Goal: Transaction & Acquisition: Purchase product/service

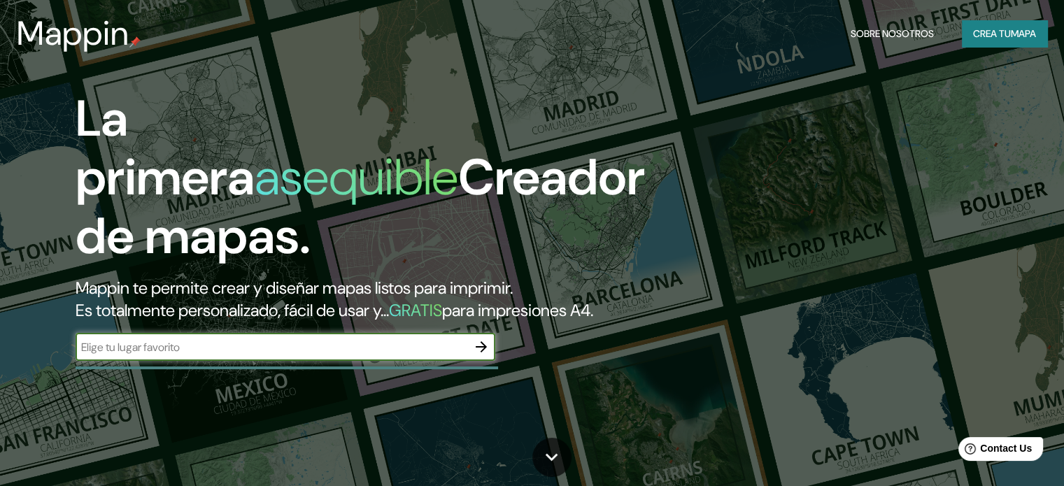
click at [990, 31] on font "Crea tu" at bounding box center [992, 33] width 38 height 13
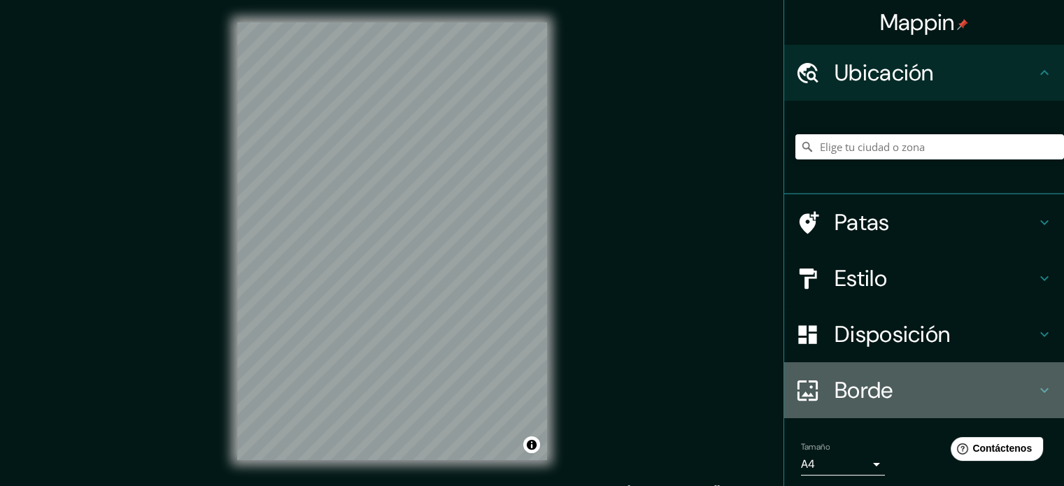
click at [837, 380] on font "Borde" at bounding box center [863, 389] width 59 height 29
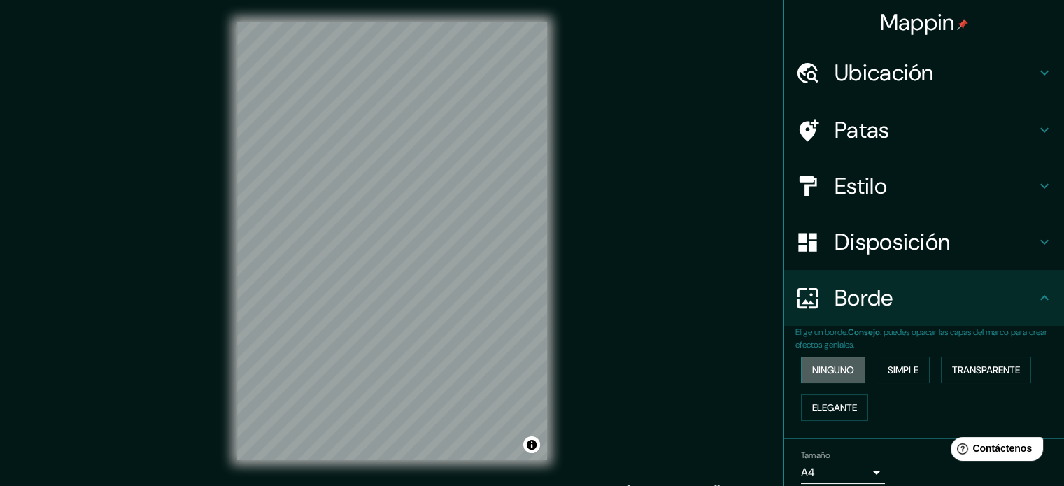
click at [836, 374] on font "Ninguno" at bounding box center [833, 370] width 42 height 13
click at [889, 235] on font "Disposición" at bounding box center [891, 241] width 115 height 29
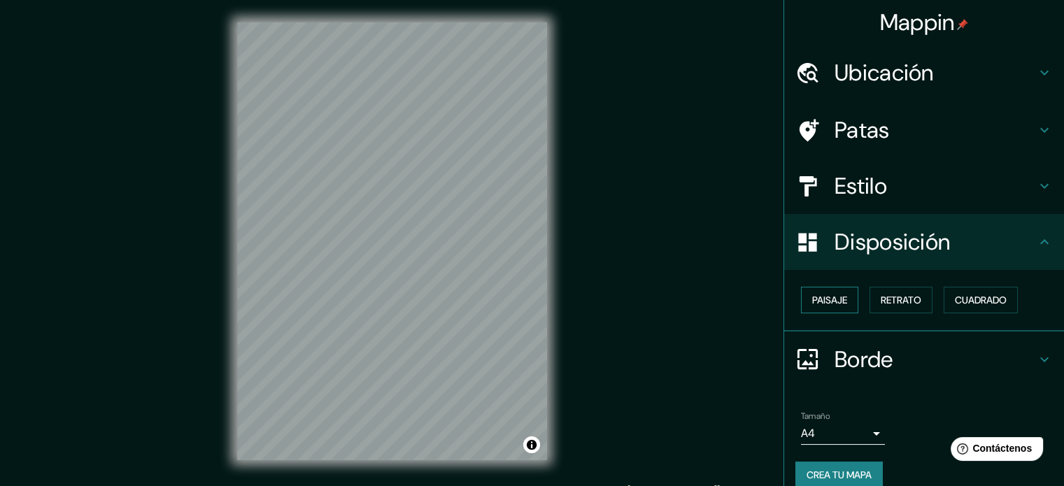
click at [818, 305] on font "Paisaje" at bounding box center [829, 300] width 35 height 13
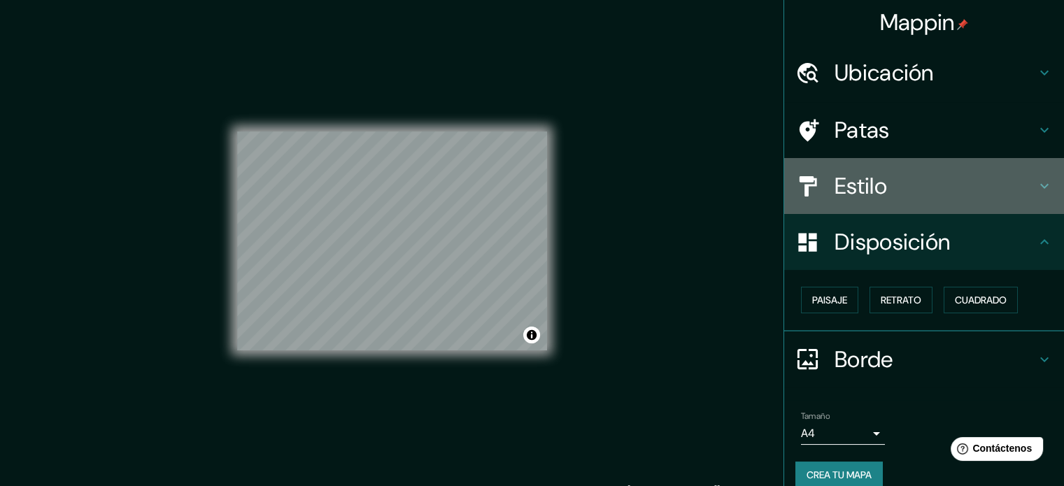
click at [898, 187] on h4 "Estilo" at bounding box center [934, 186] width 201 height 28
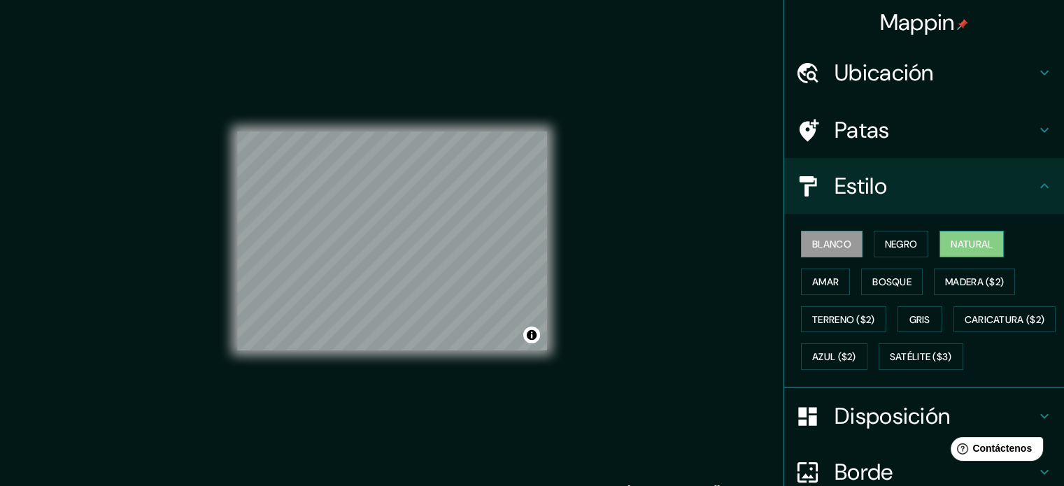
click at [953, 255] on button "Natural" at bounding box center [971, 244] width 64 height 27
click at [832, 89] on div "Ubicación" at bounding box center [924, 73] width 280 height 56
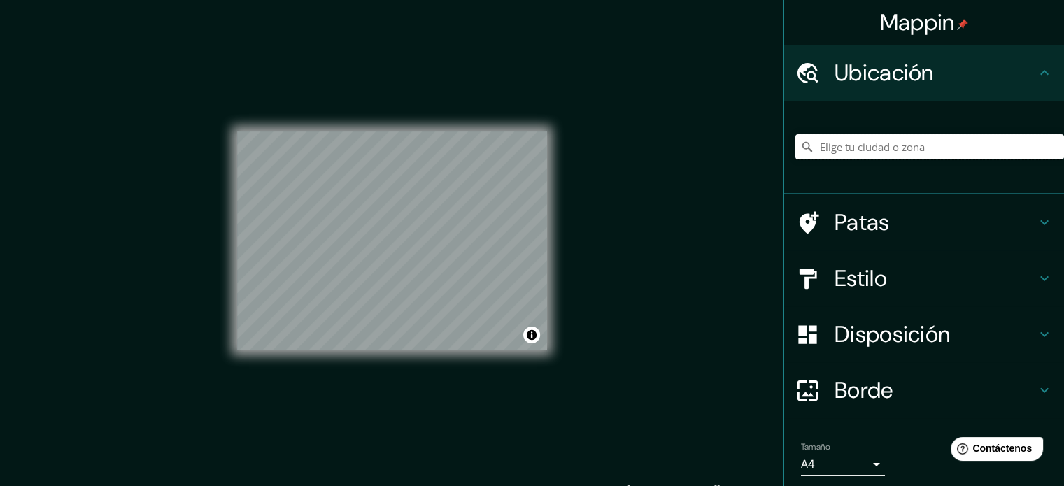
click at [851, 150] on input "Elige tu ciudad o zona" at bounding box center [929, 146] width 269 height 25
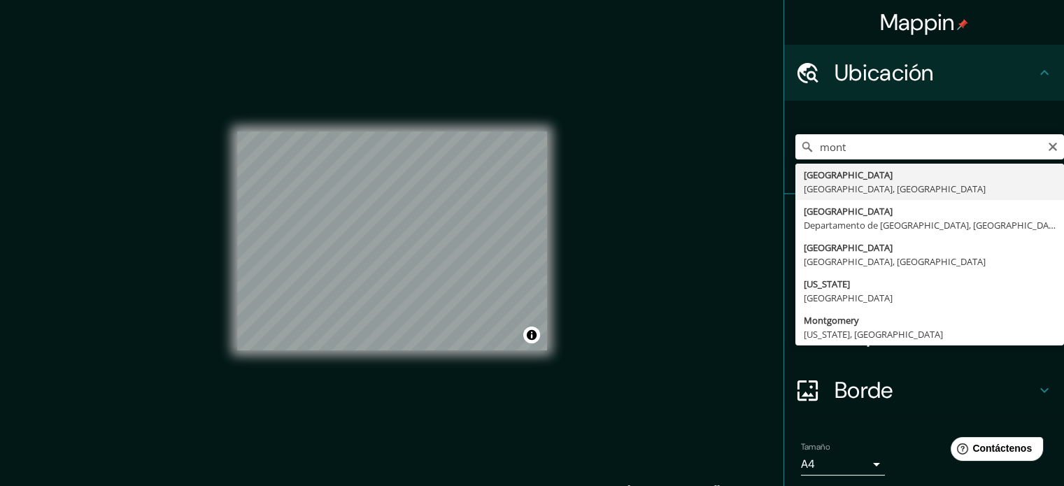
type input "[GEOGRAPHIC_DATA], [GEOGRAPHIC_DATA], [GEOGRAPHIC_DATA]"
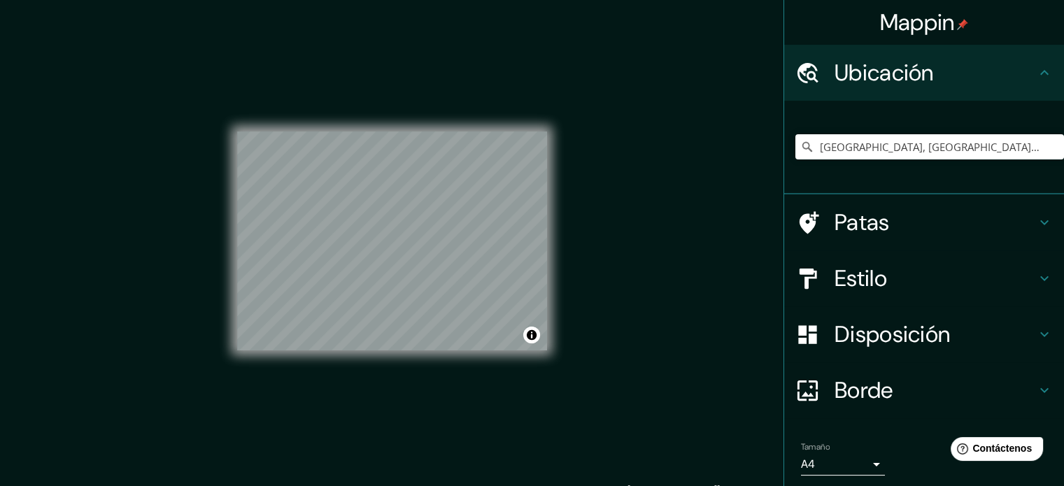
scroll to position [48, 0]
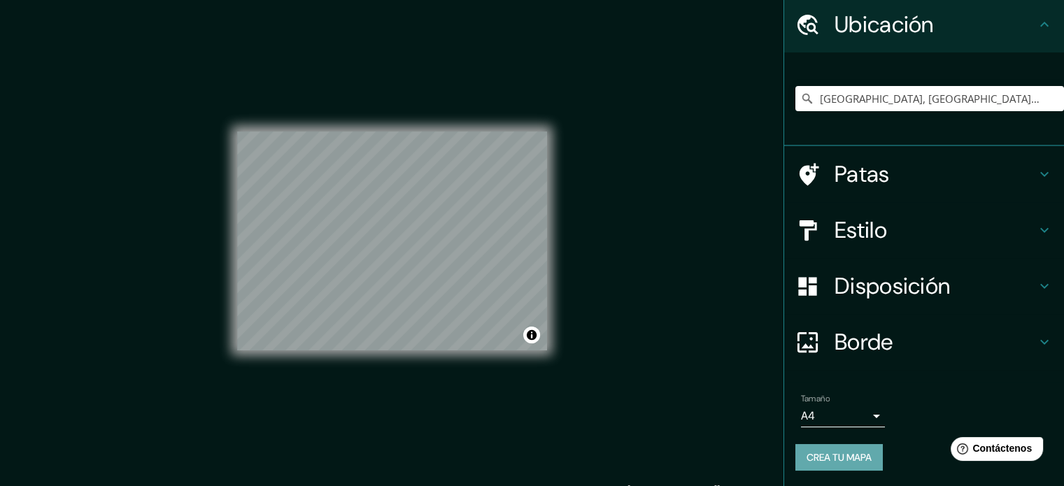
click at [828, 452] on font "Crea tu mapa" at bounding box center [838, 457] width 65 height 13
click at [849, 414] on body "Mappin Ubicación [GEOGRAPHIC_DATA], [GEOGRAPHIC_DATA], [GEOGRAPHIC_DATA] Patas …" at bounding box center [532, 243] width 1064 height 486
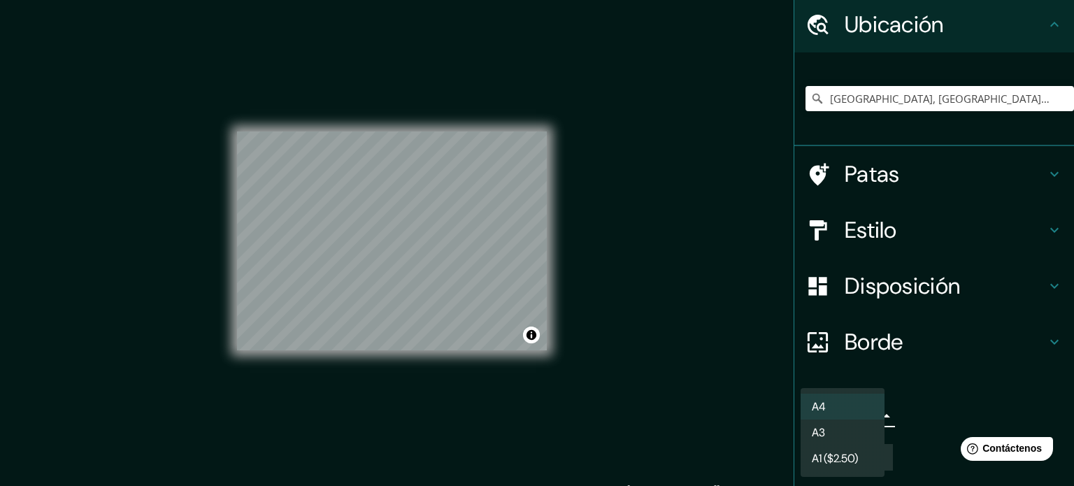
click at [843, 434] on li "A3" at bounding box center [843, 433] width 84 height 26
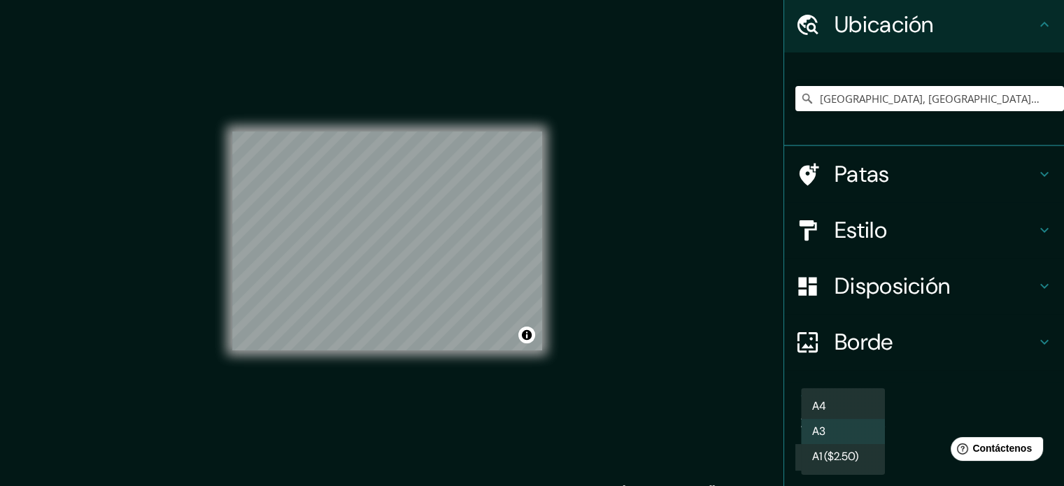
click at [840, 421] on body "Mappin Ubicación [GEOGRAPHIC_DATA], [GEOGRAPHIC_DATA], [GEOGRAPHIC_DATA] Patas …" at bounding box center [532, 243] width 1064 height 486
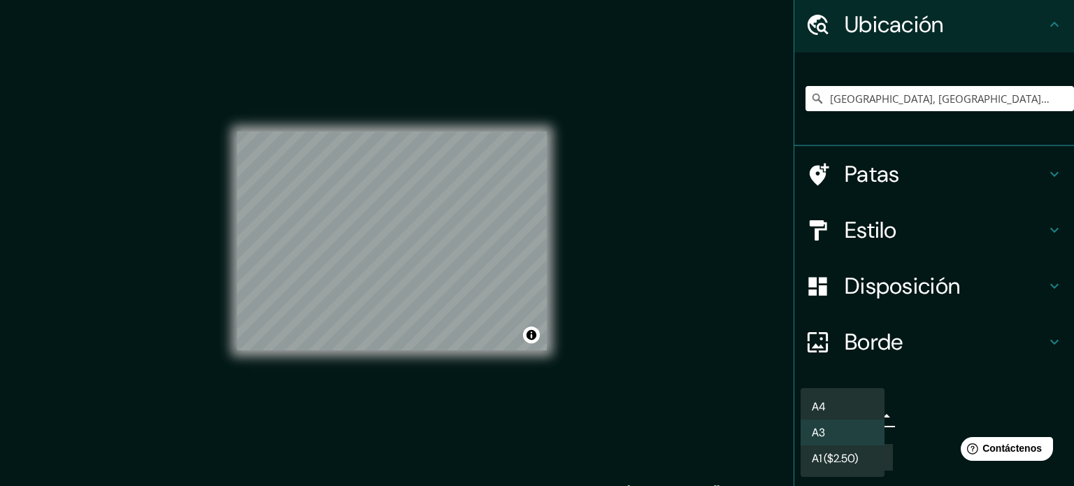
click at [840, 403] on li "A4" at bounding box center [843, 407] width 84 height 26
type input "single"
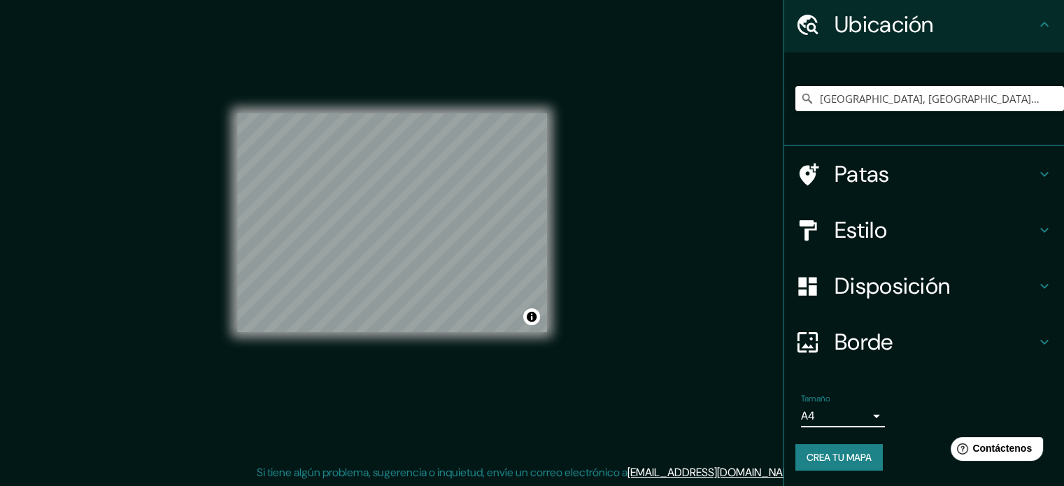
click at [843, 336] on font "Borde" at bounding box center [863, 341] width 59 height 29
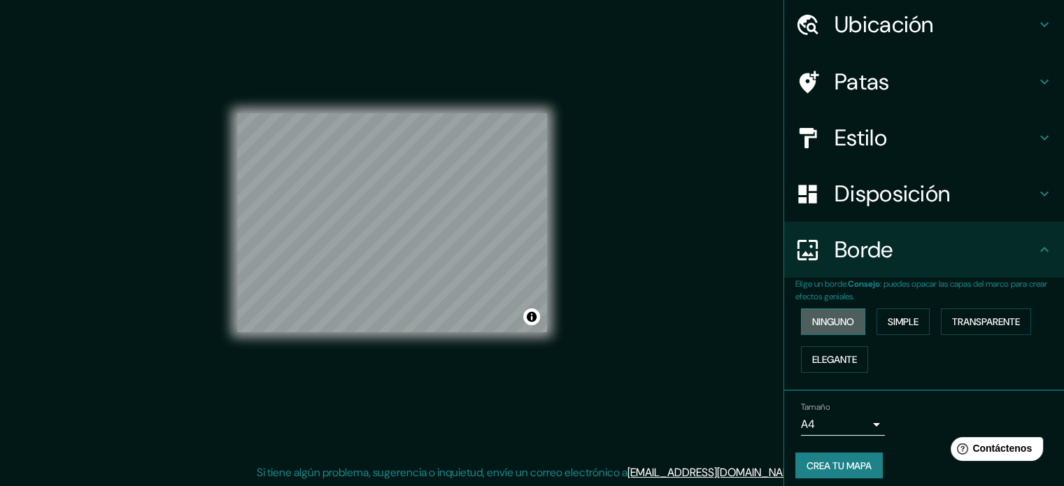
click at [842, 326] on font "Ninguno" at bounding box center [833, 321] width 42 height 13
click at [840, 468] on font "Crea tu mapa" at bounding box center [838, 465] width 65 height 13
